Goal: Check status: Check status

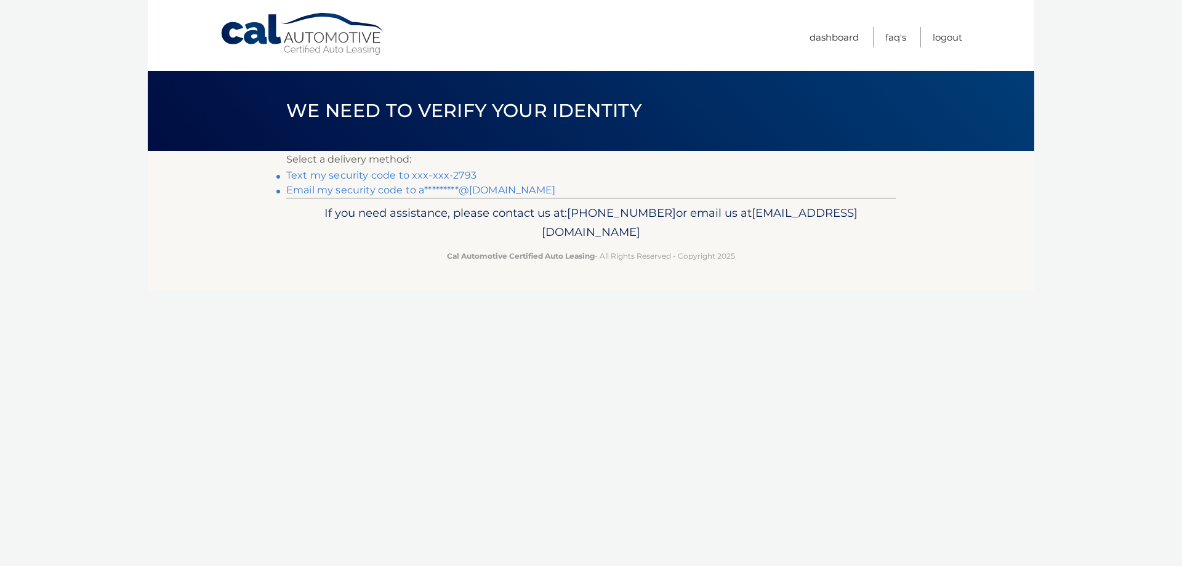
click at [441, 174] on link "Text my security code to xxx-xxx-2793" at bounding box center [381, 175] width 190 height 12
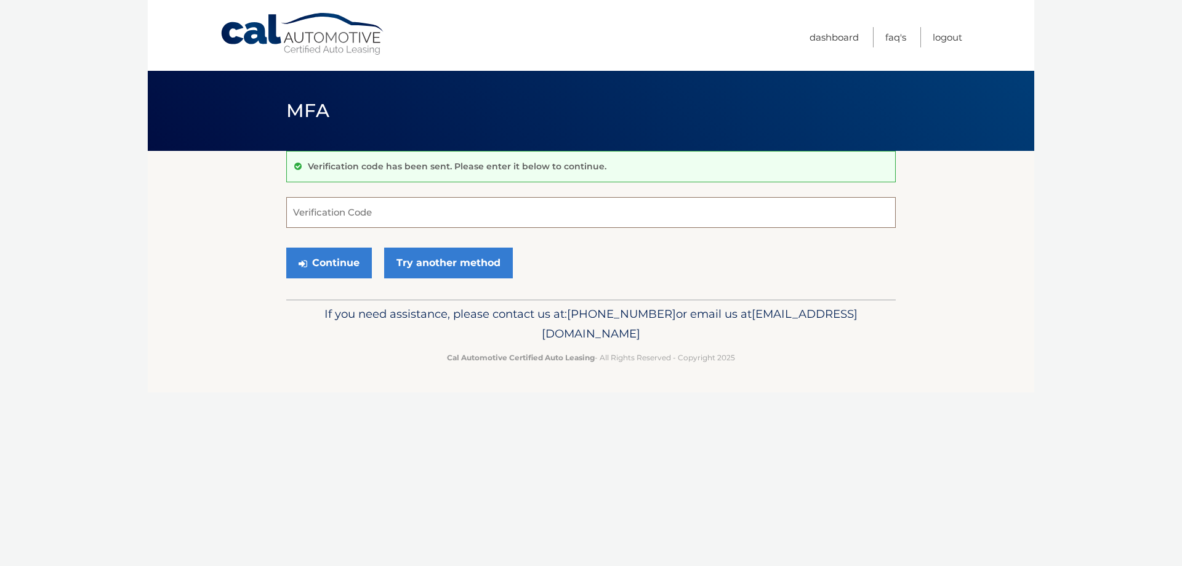
click at [384, 212] on input "Verification Code" at bounding box center [590, 212] width 609 height 31
type input "182208"
click at [353, 262] on button "Continue" at bounding box center [329, 262] width 86 height 31
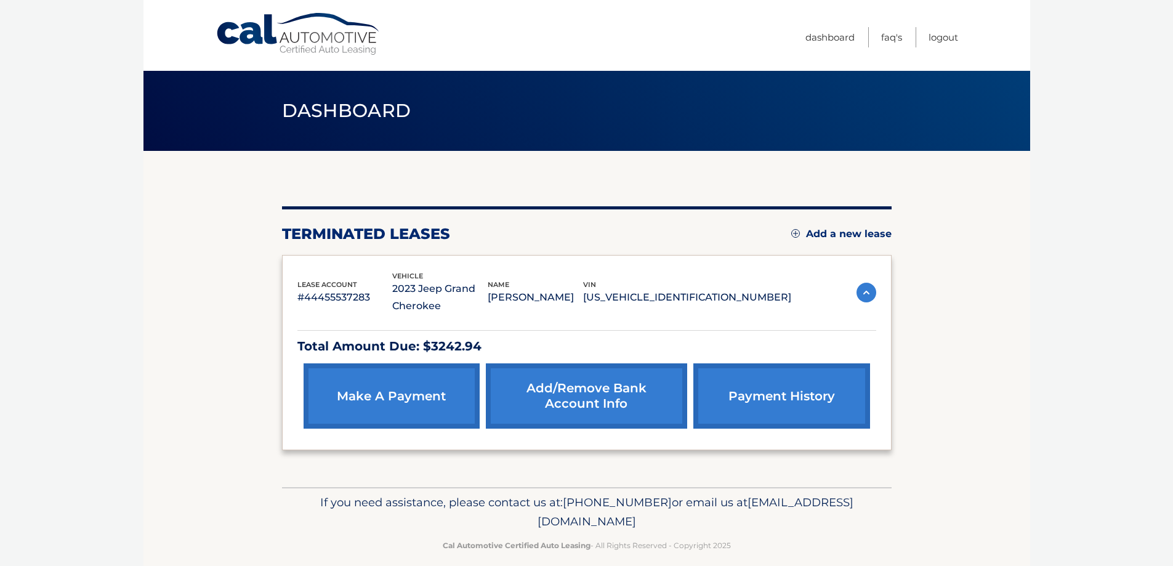
click at [770, 397] on link "payment history" at bounding box center [781, 395] width 176 height 65
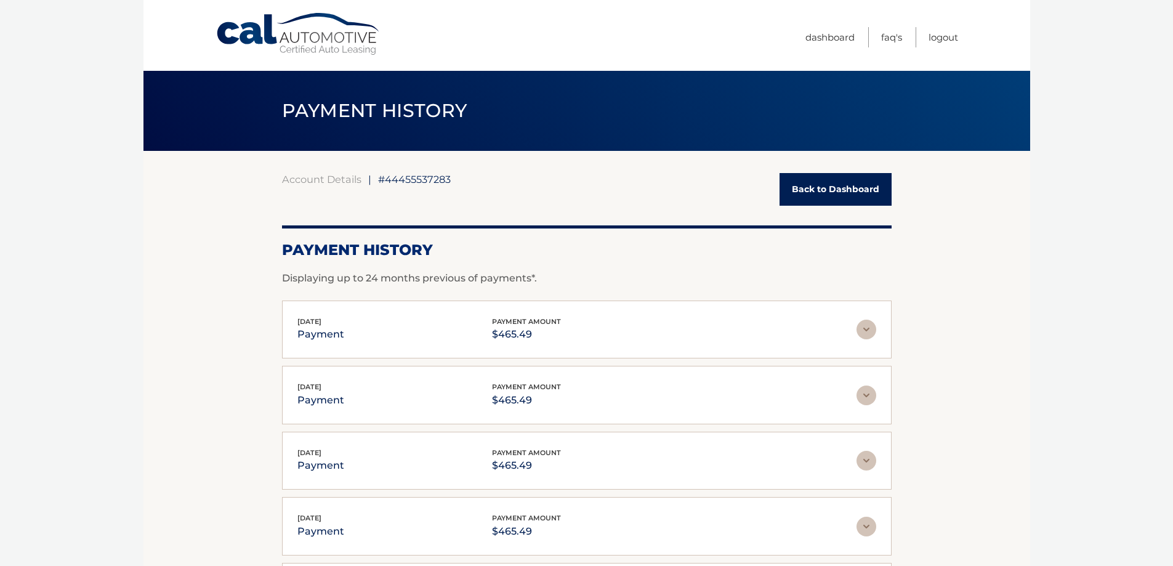
click at [827, 182] on link "Back to Dashboard" at bounding box center [835, 189] width 112 height 33
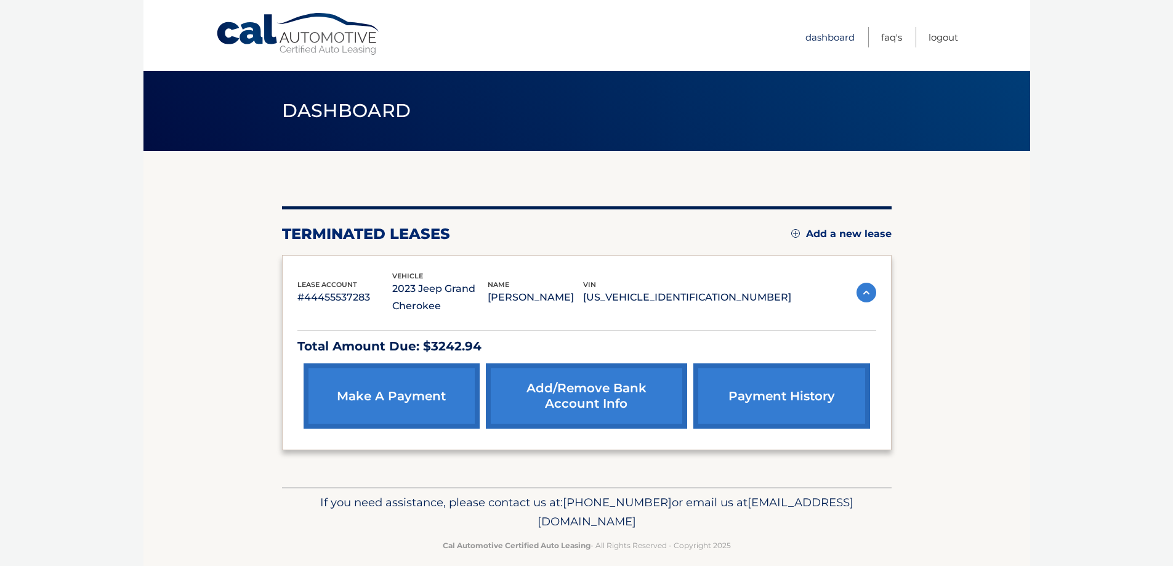
click at [813, 34] on link "Dashboard" at bounding box center [829, 37] width 49 height 20
click at [415, 220] on div "You are registered for this site, but you haven't enrolled in online payments. …" at bounding box center [586, 328] width 609 height 244
click at [408, 256] on div "lease account #44455537283 vehicle 2023 Jeep Grand Cherokee name [PERSON_NAME] …" at bounding box center [586, 353] width 609 height 196
click at [863, 297] on img at bounding box center [866, 293] width 20 height 20
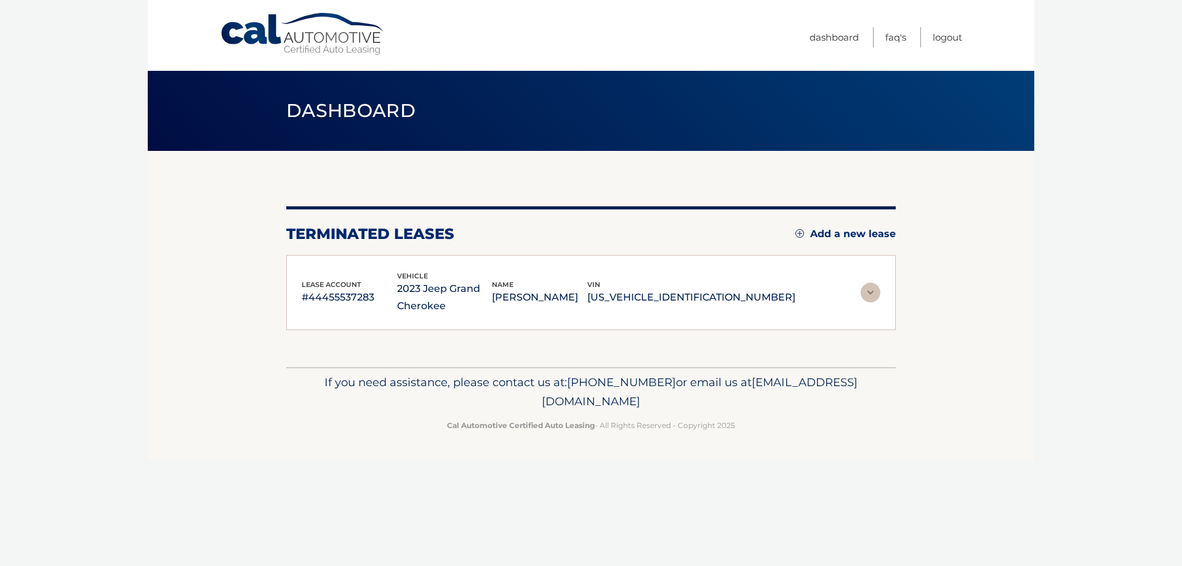
click at [863, 297] on img at bounding box center [871, 293] width 20 height 20
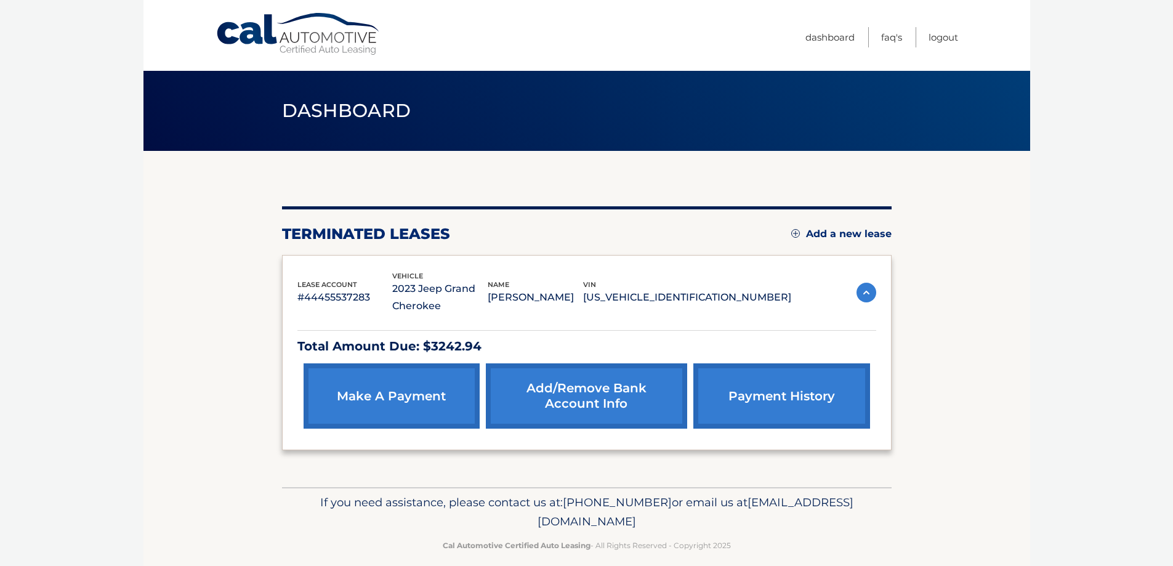
click at [787, 393] on link "payment history" at bounding box center [781, 395] width 176 height 65
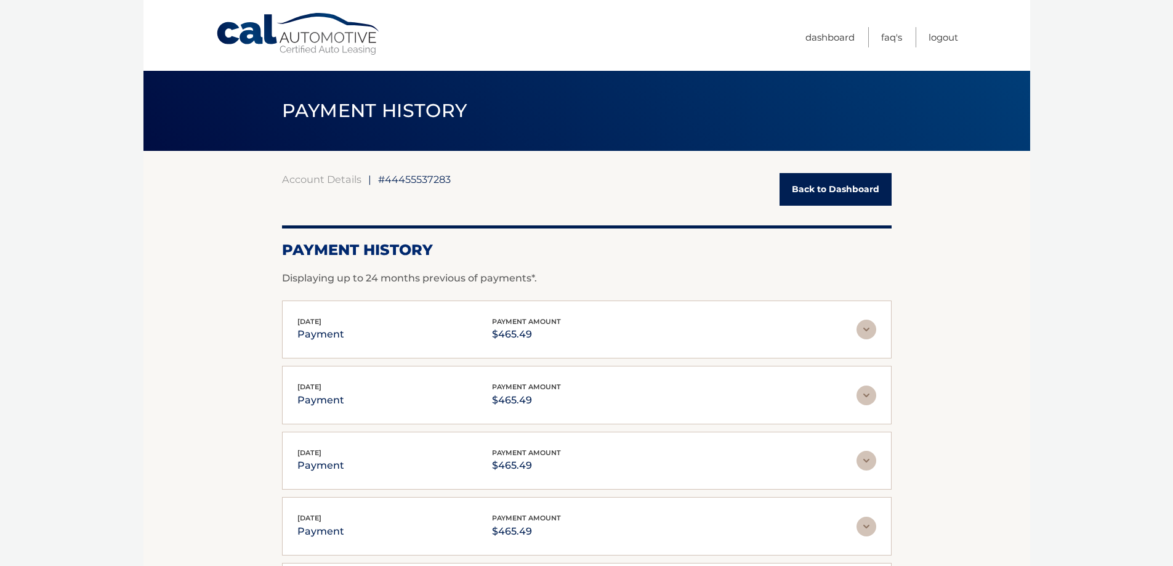
click at [822, 193] on link "Back to Dashboard" at bounding box center [835, 189] width 112 height 33
